Goal: Task Accomplishment & Management: Use online tool/utility

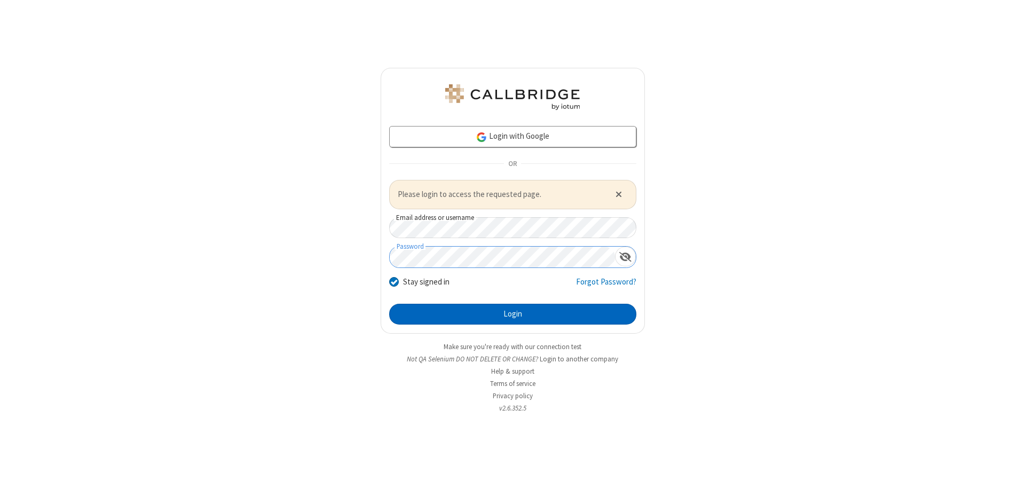
click at [513, 314] on button "Login" at bounding box center [512, 314] width 247 height 21
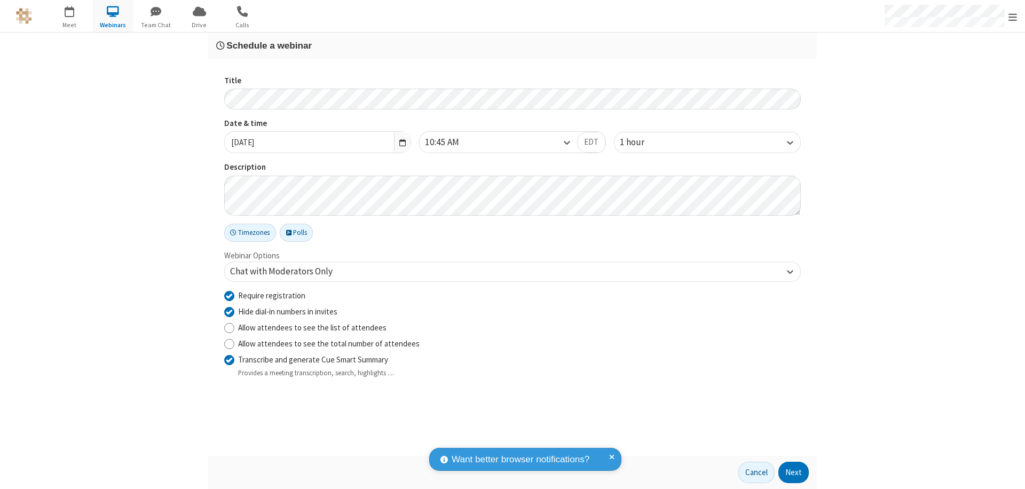
click at [229, 295] on input "Require registration" at bounding box center [229, 295] width 10 height 11
checkbox input "false"
click at [794, 473] on button "Next" at bounding box center [794, 472] width 30 height 21
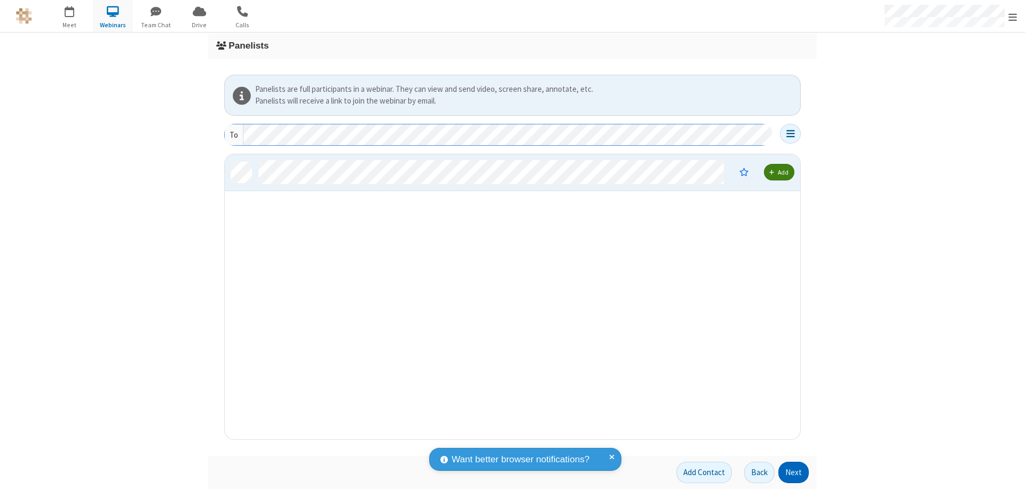
click at [794, 473] on button "Next" at bounding box center [794, 472] width 30 height 21
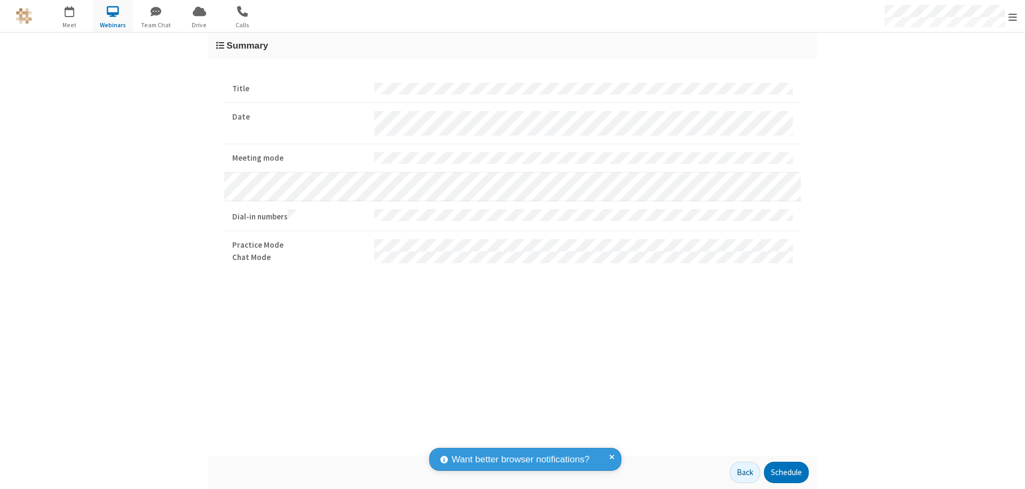
click at [786, 473] on button "Schedule" at bounding box center [786, 472] width 45 height 21
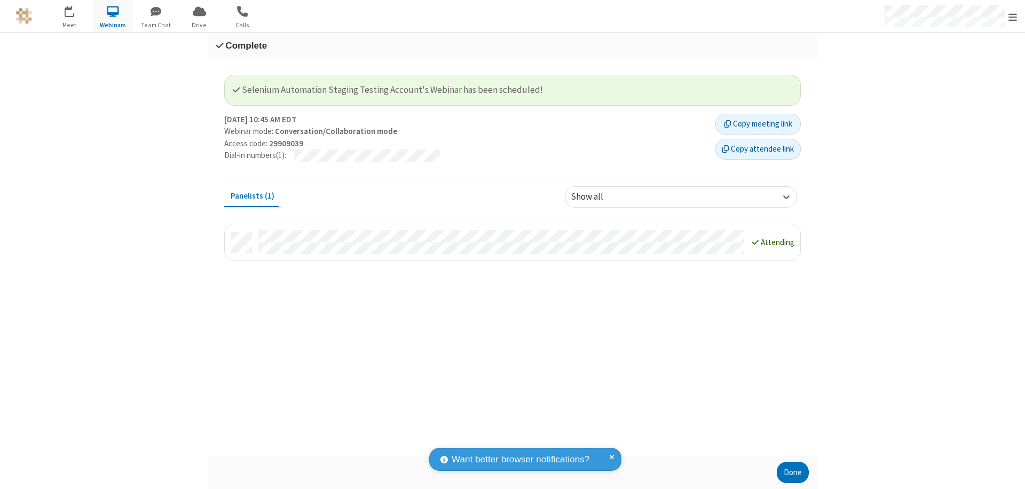
click at [793, 473] on button "Done" at bounding box center [793, 472] width 32 height 21
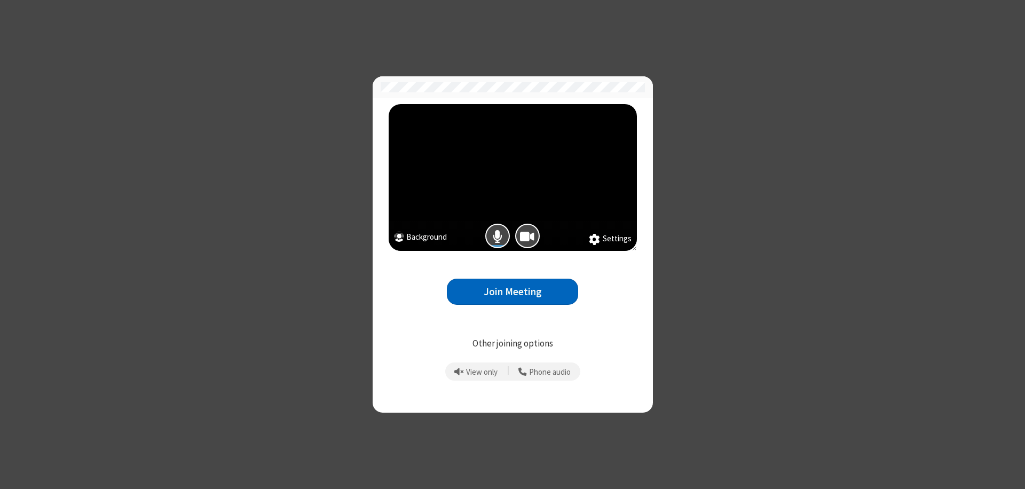
click at [513, 292] on button "Join Meeting" at bounding box center [512, 292] width 131 height 26
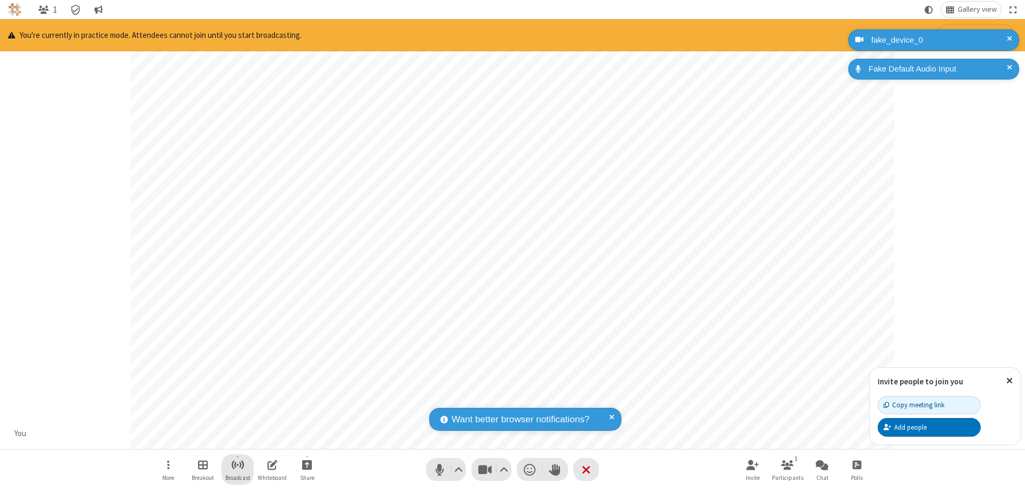
click at [237, 465] on span "Start broadcast" at bounding box center [237, 464] width 13 height 13
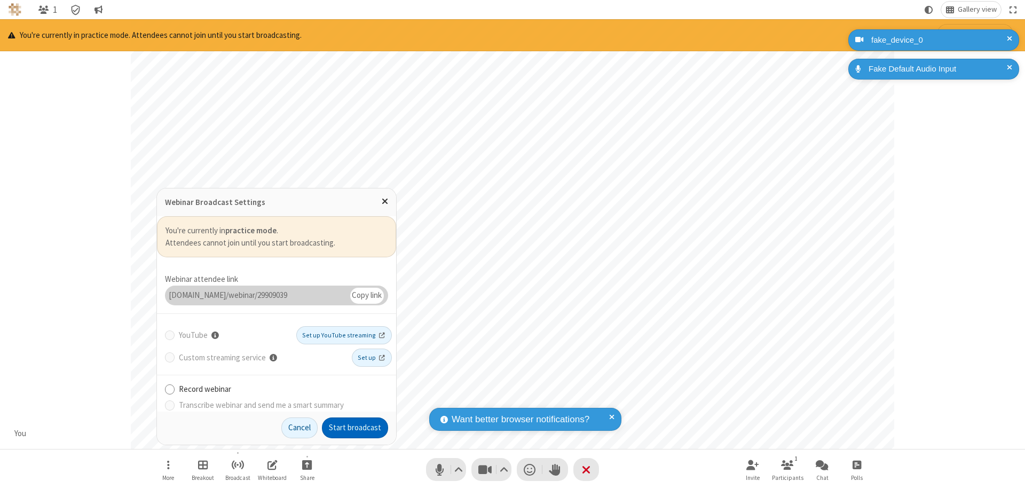
click at [355, 428] on button "Start broadcast" at bounding box center [355, 428] width 66 height 21
